Goal: Check status

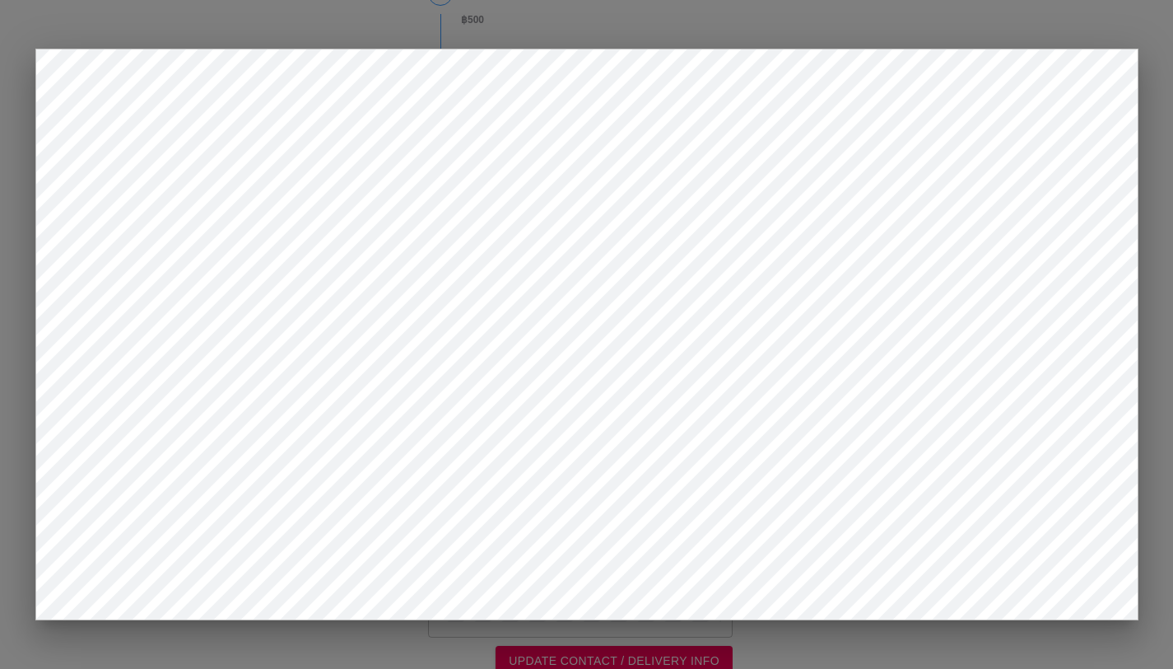
scroll to position [306, 0]
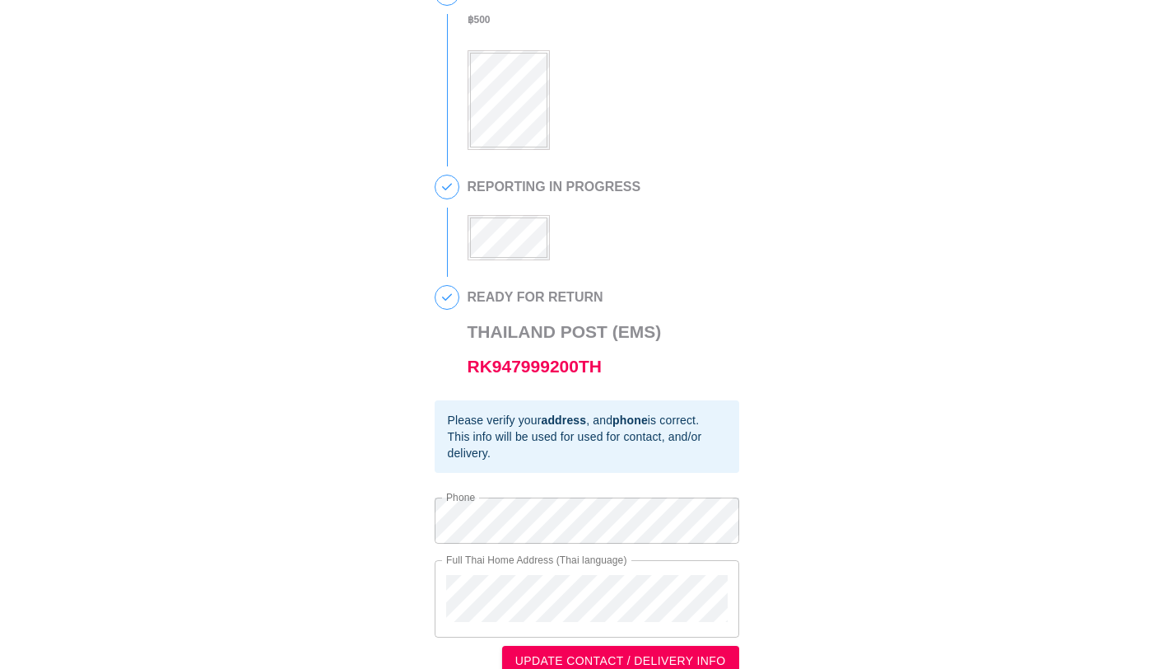
scroll to position [325, 0]
